Goal: Transaction & Acquisition: Purchase product/service

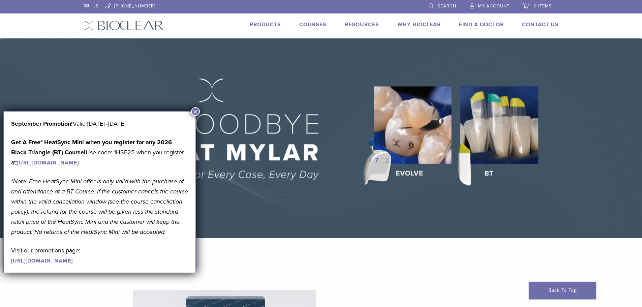
click at [196, 111] on button "×" at bounding box center [195, 111] width 9 height 9
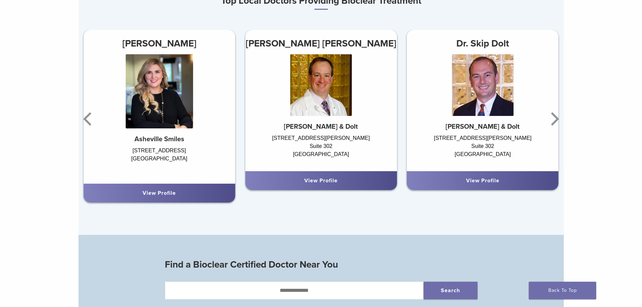
scroll to position [371, 0]
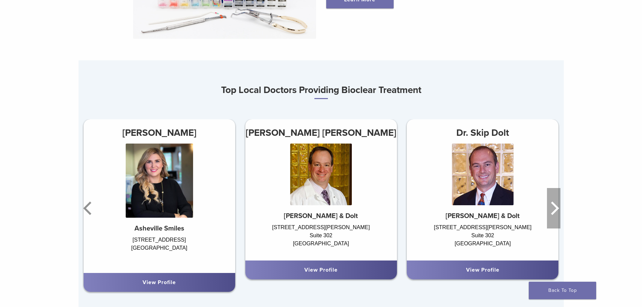
click at [549, 211] on icon "Next" at bounding box center [553, 208] width 13 height 40
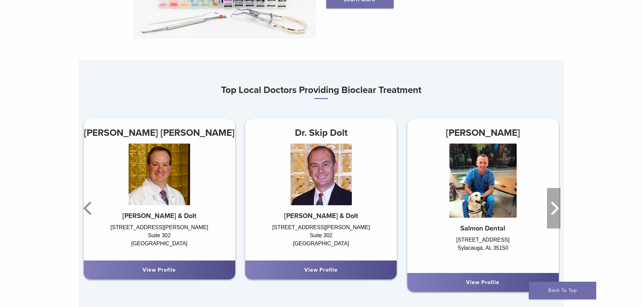
click at [549, 211] on icon "Next" at bounding box center [553, 208] width 13 height 40
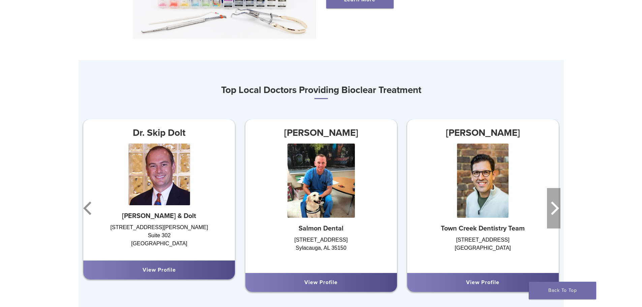
click at [549, 211] on icon "Next" at bounding box center [553, 208] width 13 height 40
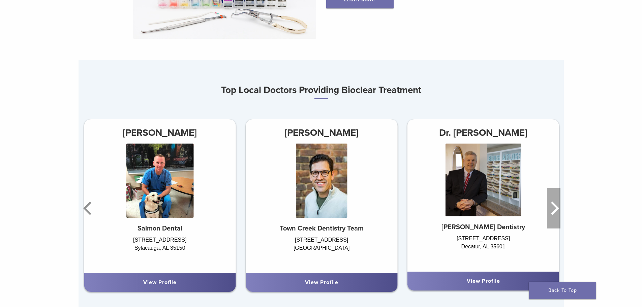
click at [549, 211] on icon "Next" at bounding box center [553, 208] width 13 height 40
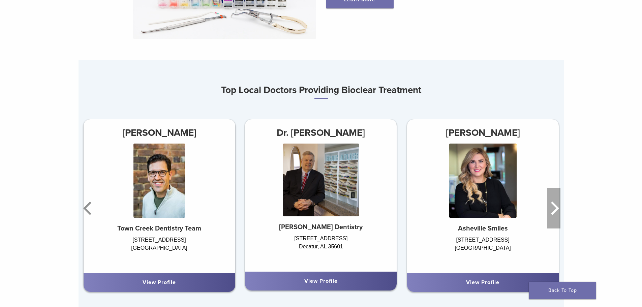
click at [549, 211] on icon "Next" at bounding box center [553, 208] width 13 height 40
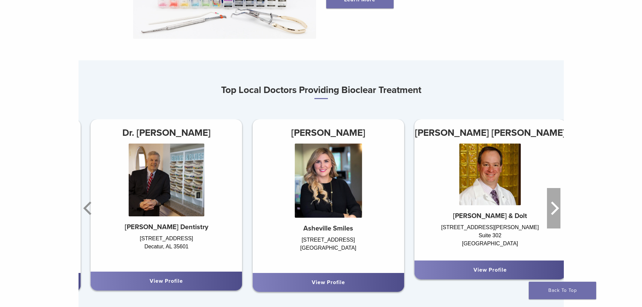
click at [549, 211] on icon "Next" at bounding box center [553, 208] width 13 height 40
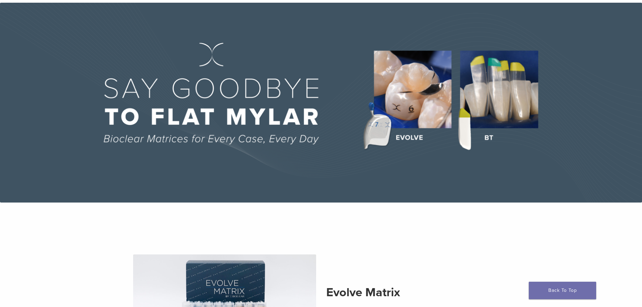
scroll to position [0, 0]
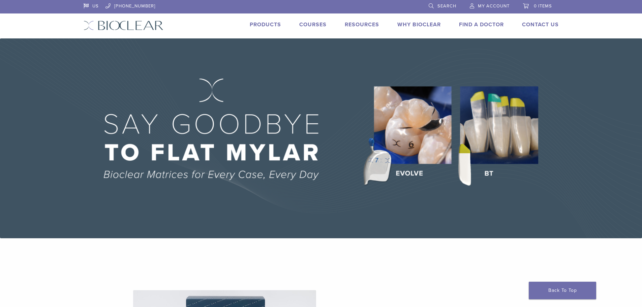
click at [261, 20] on div "US 1.855.712.5327 Search My Account 0 items Cart No products in the cart. Back …" at bounding box center [321, 19] width 485 height 38
click at [260, 22] on link "Products" at bounding box center [265, 24] width 31 height 7
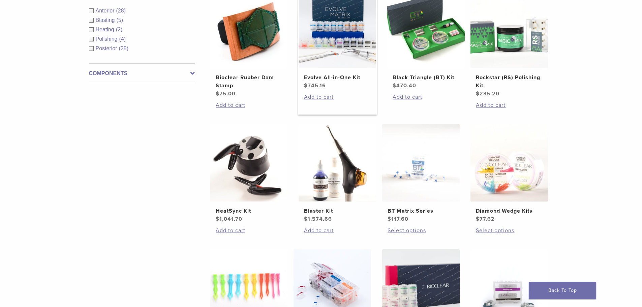
scroll to position [236, 0]
